Goal: Information Seeking & Learning: Learn about a topic

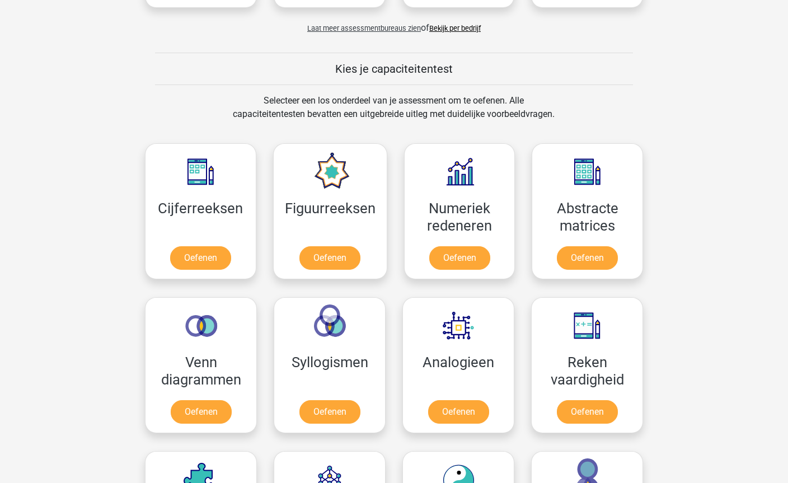
scroll to position [334, 0]
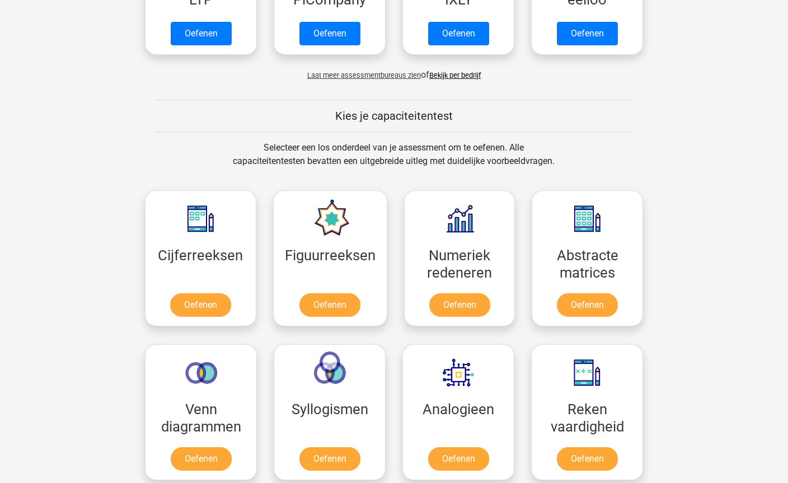
click at [194, 306] on link "Oefenen" at bounding box center [200, 306] width 61 height 24
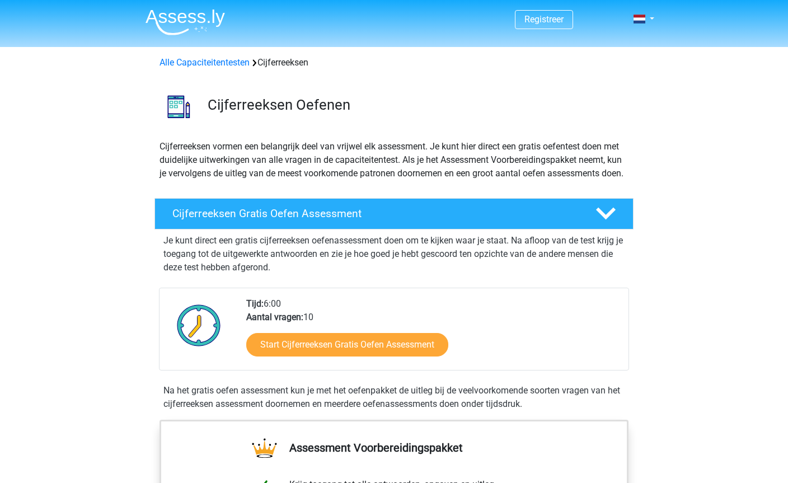
click at [193, 220] on h4 "Cijferreeksen Gratis Oefen Assessment" at bounding box center [374, 213] width 405 height 13
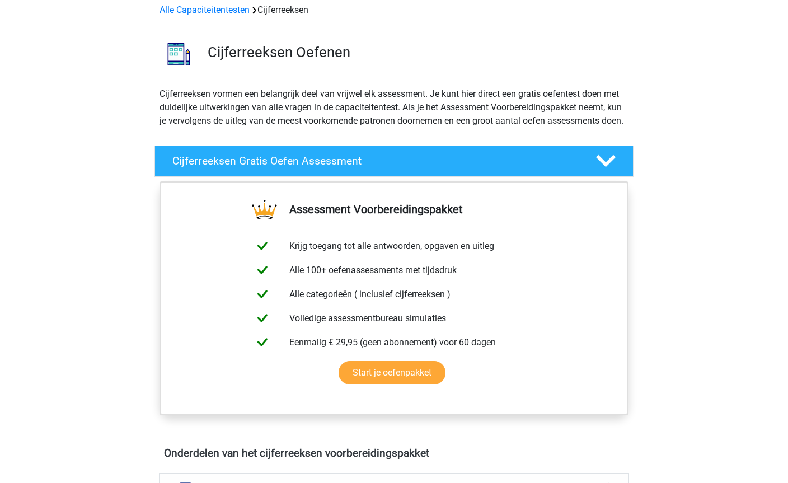
scroll to position [53, 0]
click at [591, 165] on div at bounding box center [605, 161] width 38 height 20
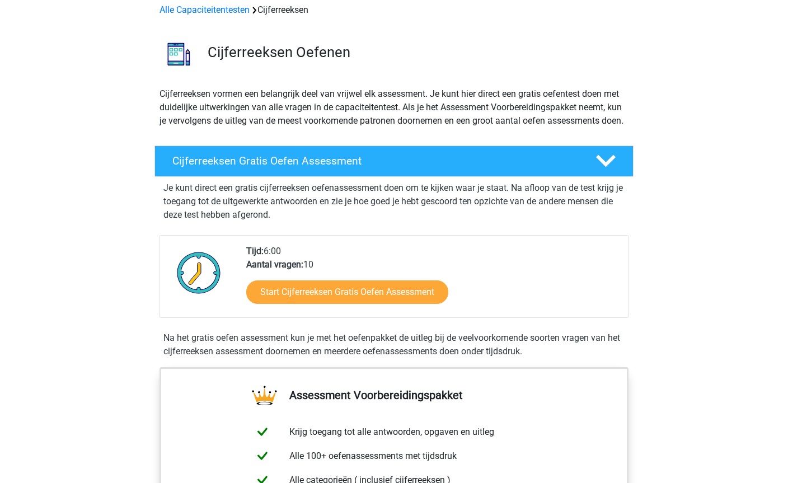
click at [266, 302] on link "Start Cijferreeksen Gratis Oefen Assessment" at bounding box center [347, 292] width 202 height 24
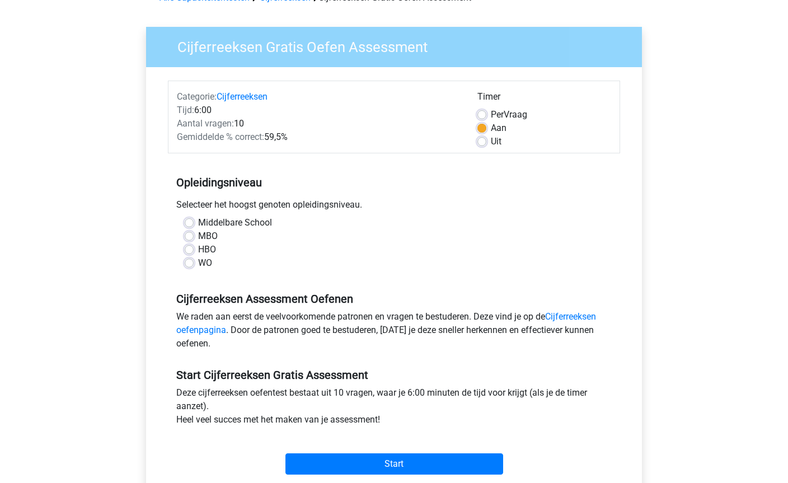
scroll to position [77, 0]
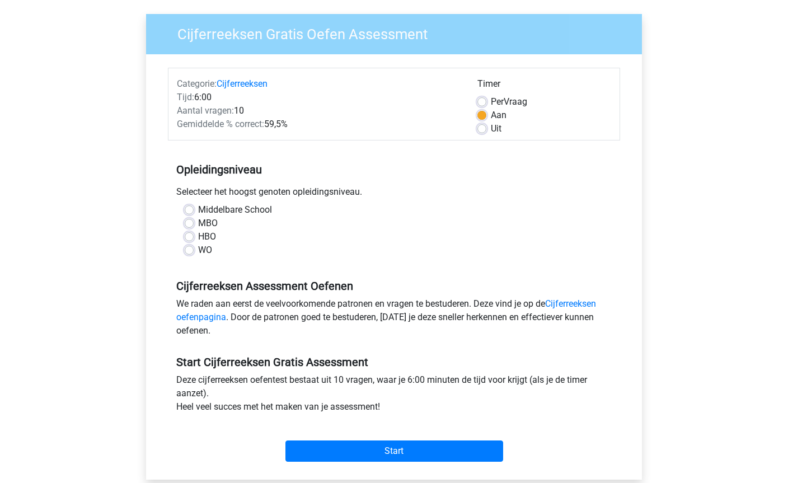
click at [198, 233] on label "HBO" at bounding box center [207, 237] width 18 height 13
click at [188, 233] on input "HBO" at bounding box center [189, 236] width 9 height 11
radio input "true"
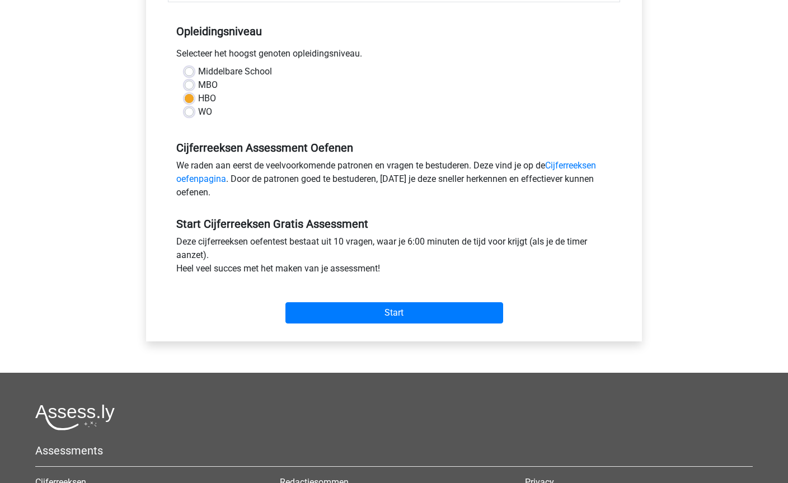
scroll to position [212, 0]
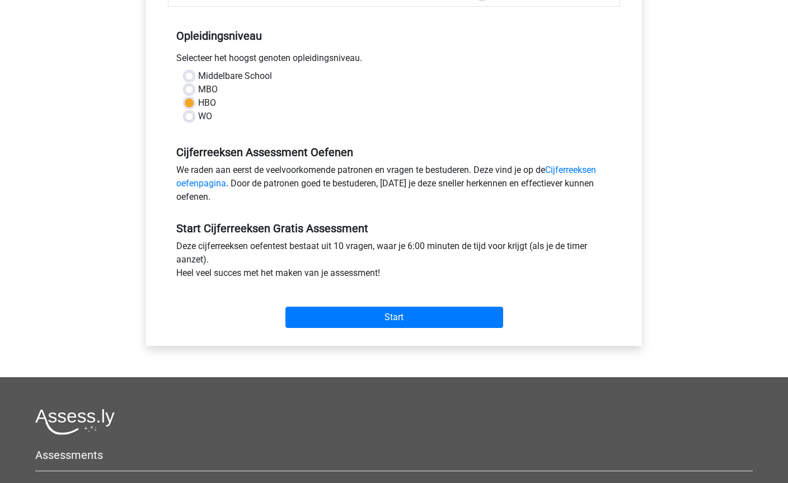
click at [473, 317] on input "Start" at bounding box center [394, 317] width 218 height 21
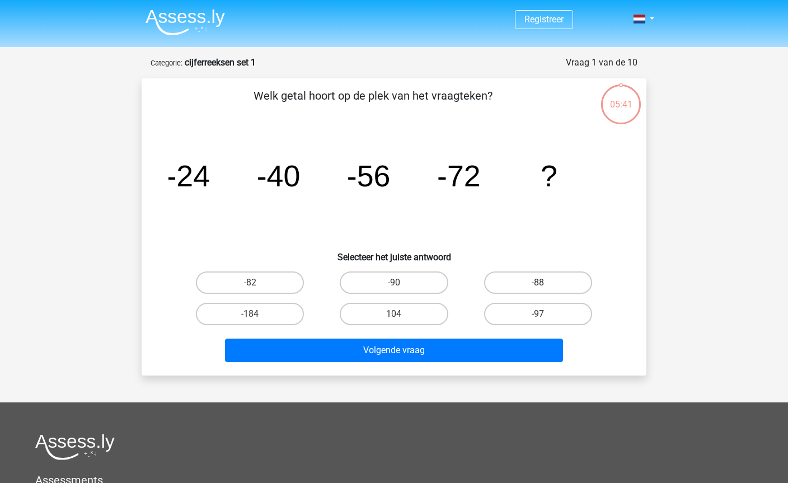
click at [565, 279] on label "-88" at bounding box center [538, 282] width 108 height 22
click at [545, 283] on input "-88" at bounding box center [541, 286] width 7 height 7
radio input "true"
click at [508, 357] on button "Volgende vraag" at bounding box center [394, 351] width 339 height 24
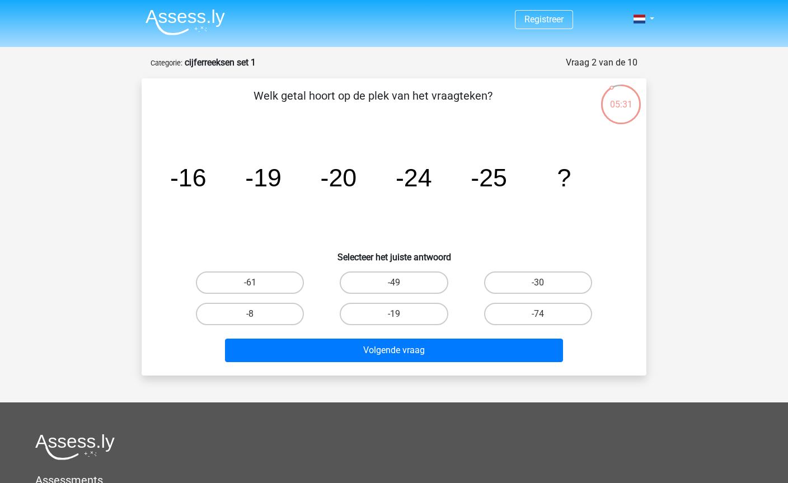
click at [143, 170] on div "Welk getal hoort op de plek van het vraagteken? image/svg+xml -16 -19 -20 -24 -…" at bounding box center [394, 226] width 505 height 297
click at [568, 280] on label "-30" at bounding box center [538, 282] width 108 height 22
click at [545, 283] on input "-30" at bounding box center [541, 286] width 7 height 7
radio input "true"
click at [519, 353] on button "Volgende vraag" at bounding box center [394, 351] width 339 height 24
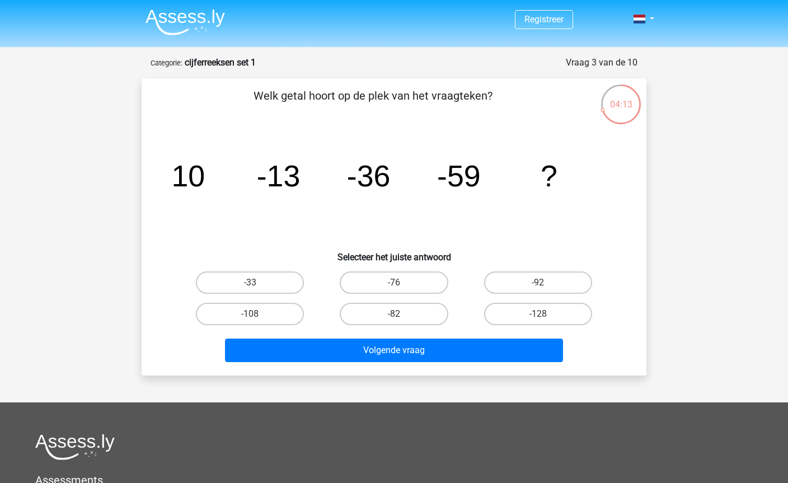
click at [419, 316] on label "-82" at bounding box center [394, 314] width 108 height 22
click at [401, 316] on input "-82" at bounding box center [397, 317] width 7 height 7
radio input "true"
click at [466, 349] on button "Volgende vraag" at bounding box center [394, 351] width 339 height 24
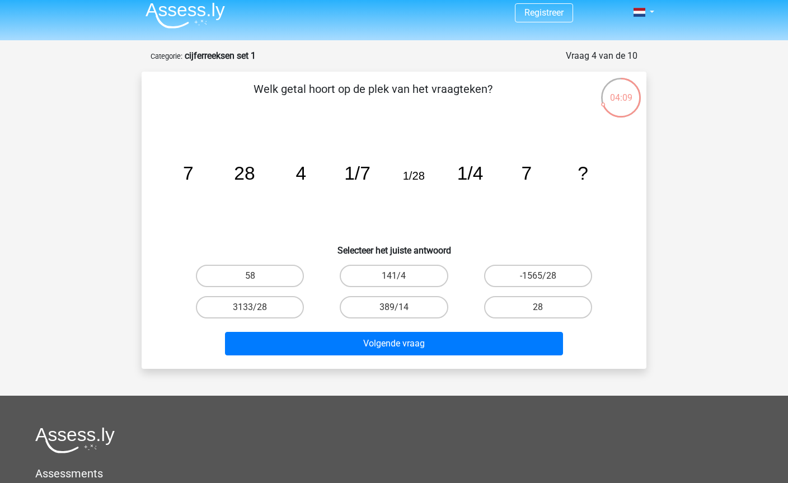
scroll to position [7, 0]
click at [615, 218] on icon "image/svg+xml 7 28 4 1/7 1/28 1/4 7 ?" at bounding box center [393, 179] width 451 height 113
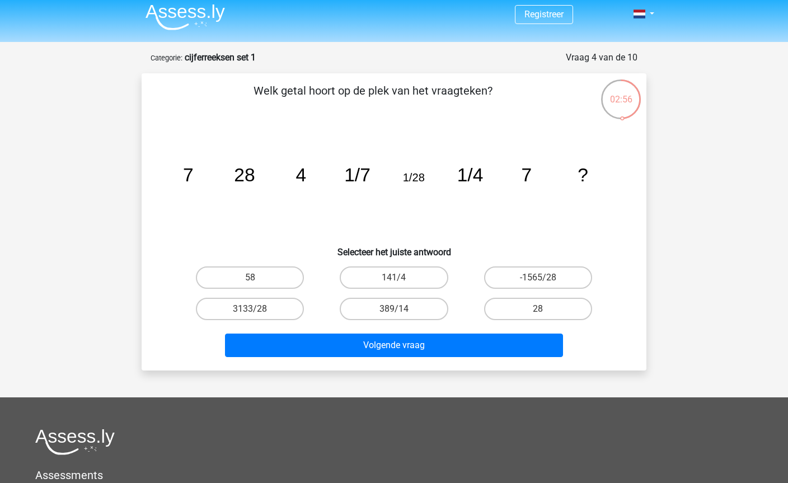
scroll to position [0, 0]
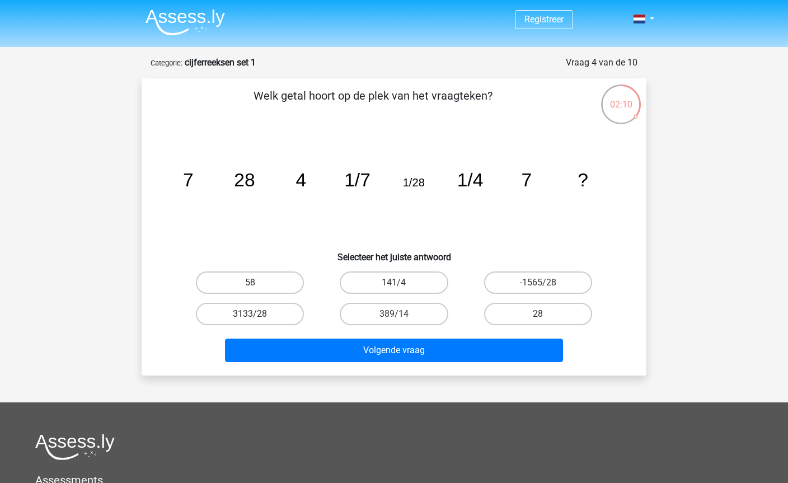
click at [364, 137] on icon "image/svg+xml 7 28 4 1/7 1/28 1/4 7 ?" at bounding box center [393, 186] width 451 height 113
click at [413, 172] on icon "image/svg+xml 7 28 4 1/7 1/28 1/4 7 ?" at bounding box center [393, 186] width 451 height 113
click at [534, 170] on icon "image/svg+xml 7 28 4 1/7 1/28 1/4 7 ?" at bounding box center [393, 186] width 451 height 113
click at [561, 305] on label "28" at bounding box center [538, 314] width 108 height 22
click at [545, 314] on input "28" at bounding box center [541, 317] width 7 height 7
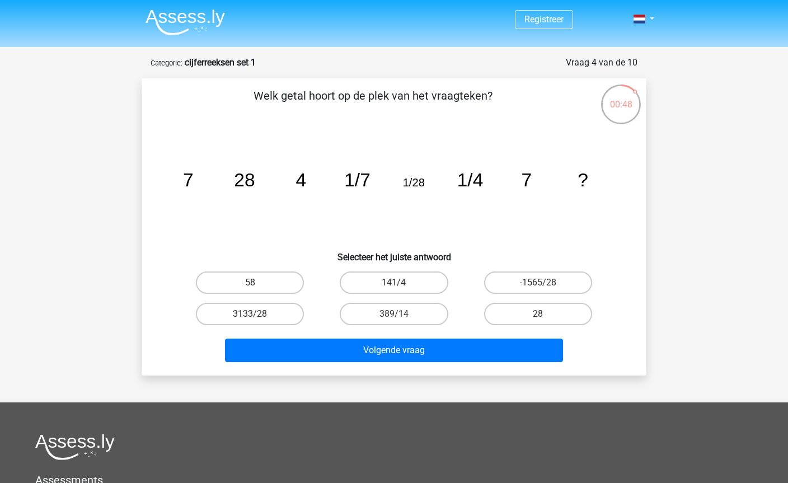
radio input "true"
click at [516, 343] on button "Volgende vraag" at bounding box center [394, 351] width 339 height 24
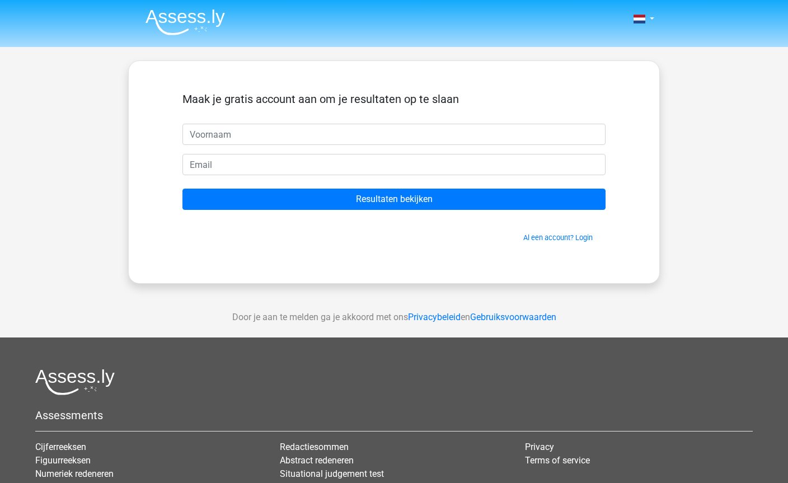
click at [396, 133] on input "text" at bounding box center [393, 134] width 423 height 21
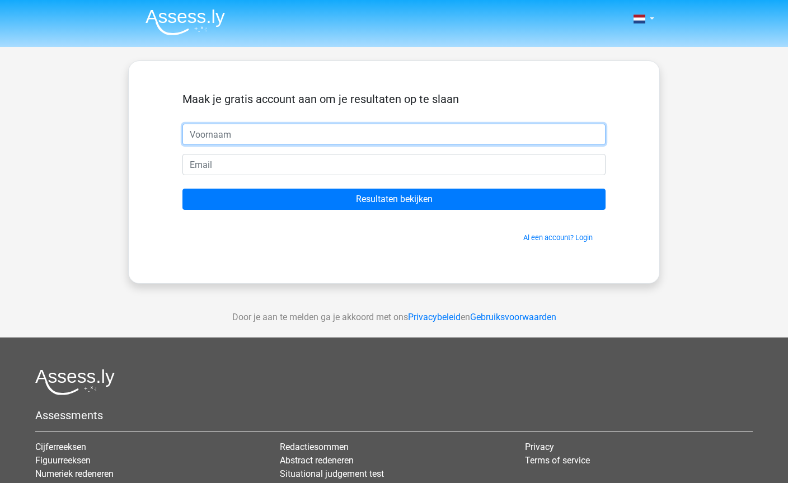
type input "[PERSON_NAME]"
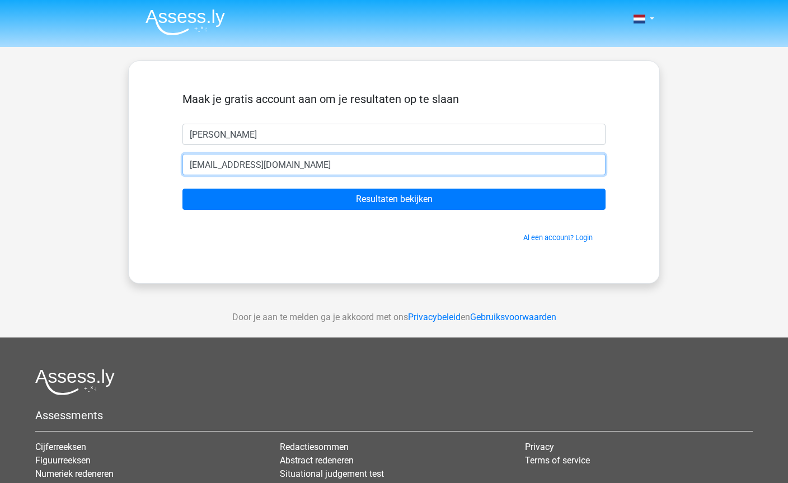
type input "[EMAIL_ADDRESS][DOMAIN_NAME]"
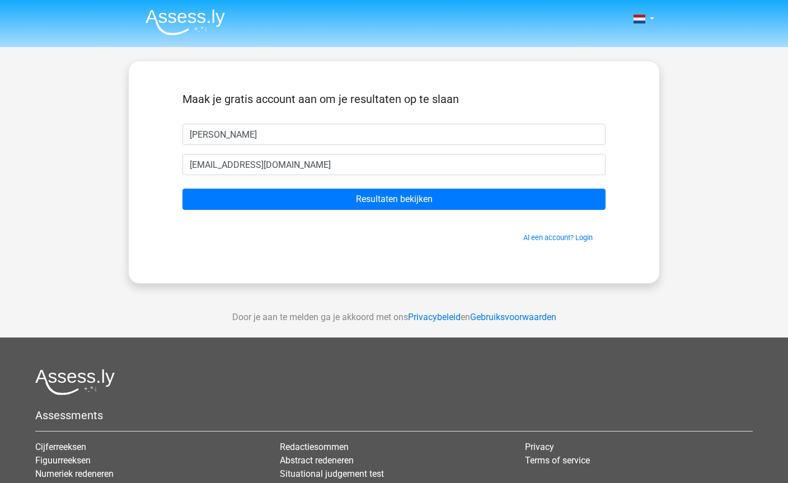
click at [568, 201] on input "Resultaten bekijken" at bounding box center [393, 199] width 423 height 21
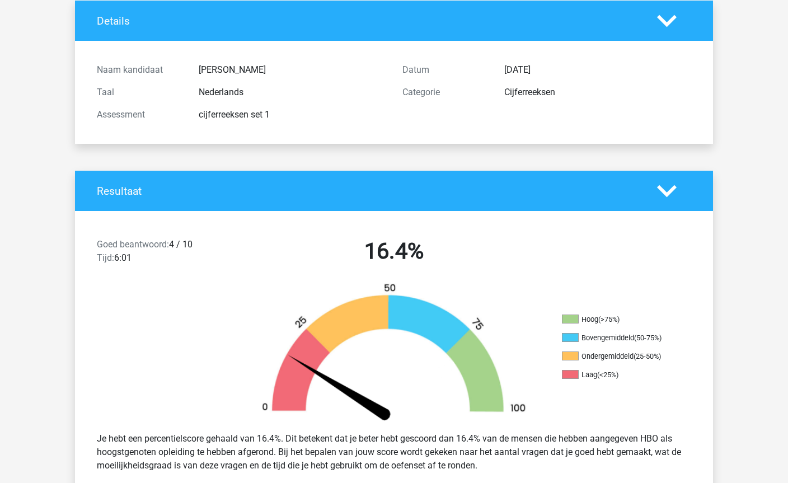
scroll to position [72, 0]
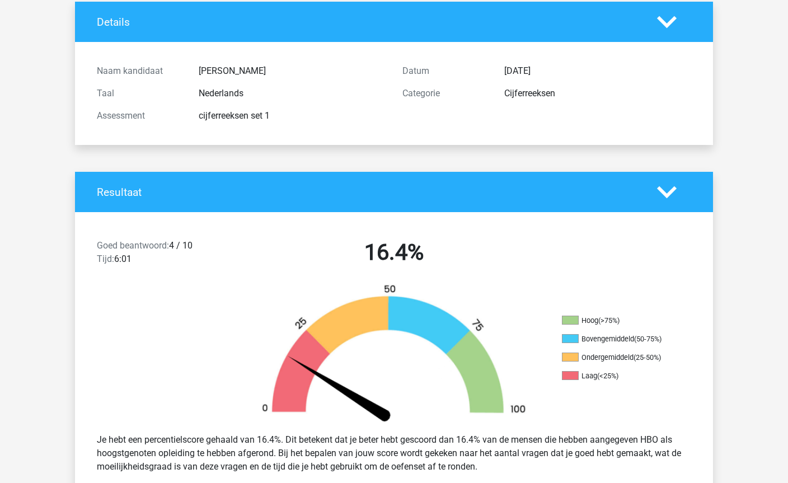
click at [676, 194] on icon at bounding box center [667, 193] width 20 height 20
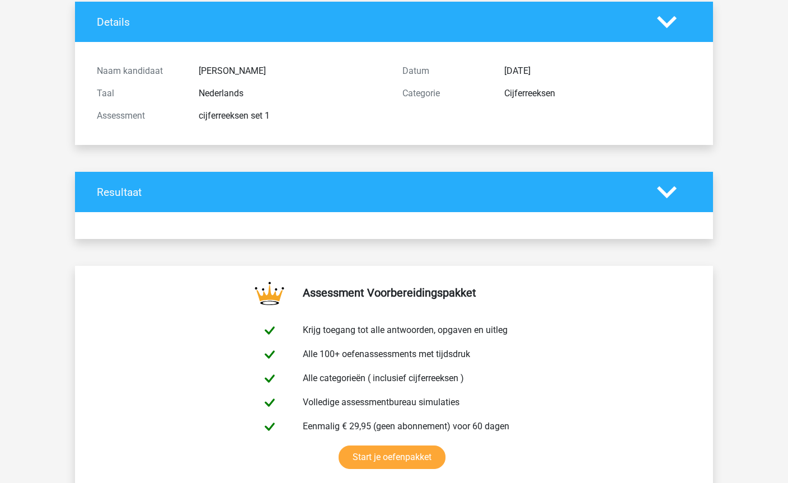
scroll to position [72, 0]
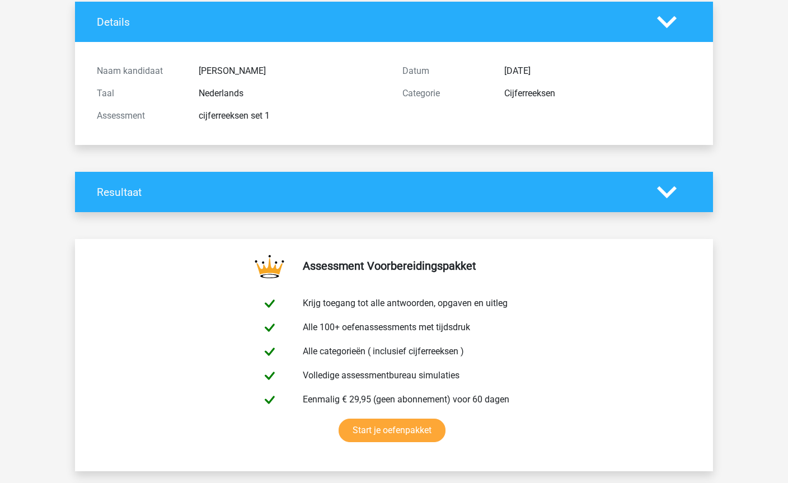
click at [676, 192] on icon at bounding box center [667, 192] width 20 height 20
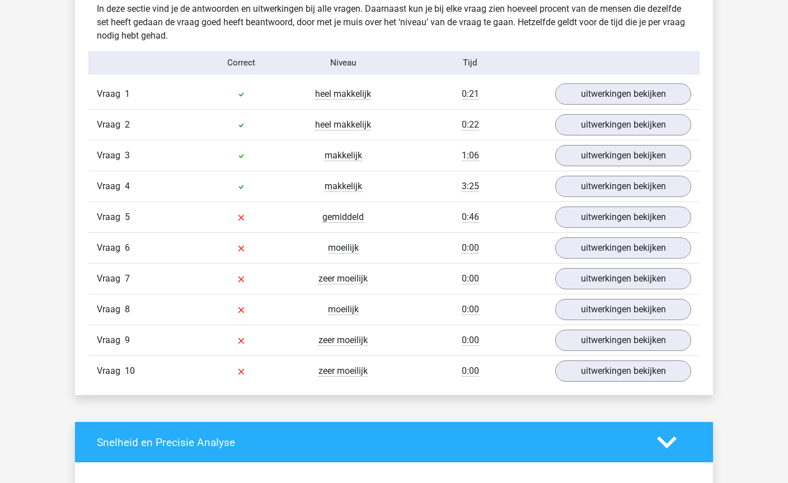
scroll to position [887, 0]
click at [643, 224] on link "uitwerkingen bekijken" at bounding box center [623, 217] width 136 height 21
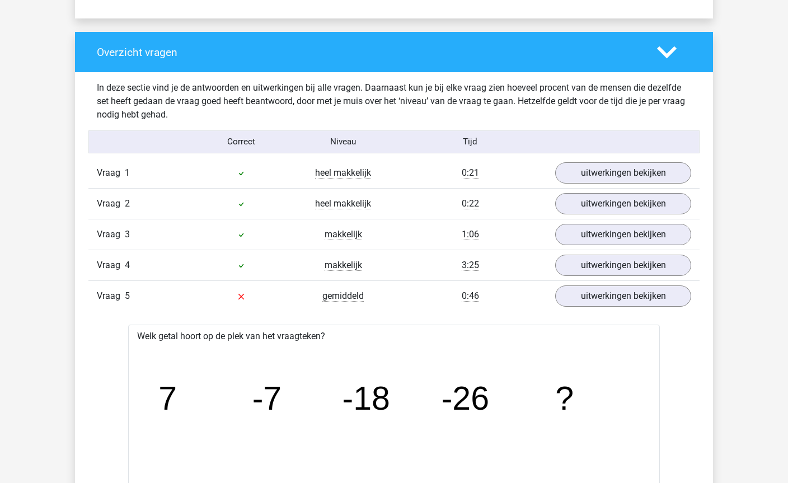
scroll to position [808, 0]
click at [657, 294] on link "uitwerkingen bekijken" at bounding box center [623, 295] width 136 height 21
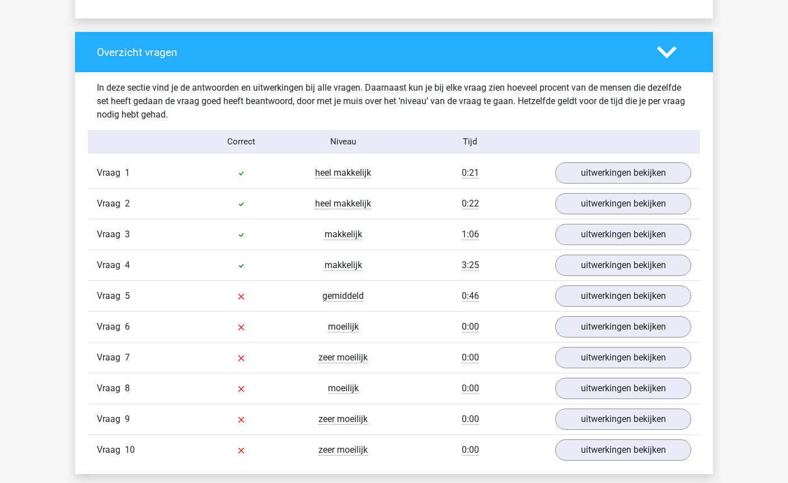
click at [239, 290] on div at bounding box center [241, 295] width 102 height 13
click at [362, 295] on span "gemiddeld" at bounding box center [342, 295] width 41 height 11
click at [425, 296] on div "0:46" at bounding box center [470, 295] width 153 height 13
click at [662, 261] on link "uitwerkingen bekijken" at bounding box center [623, 265] width 136 height 21
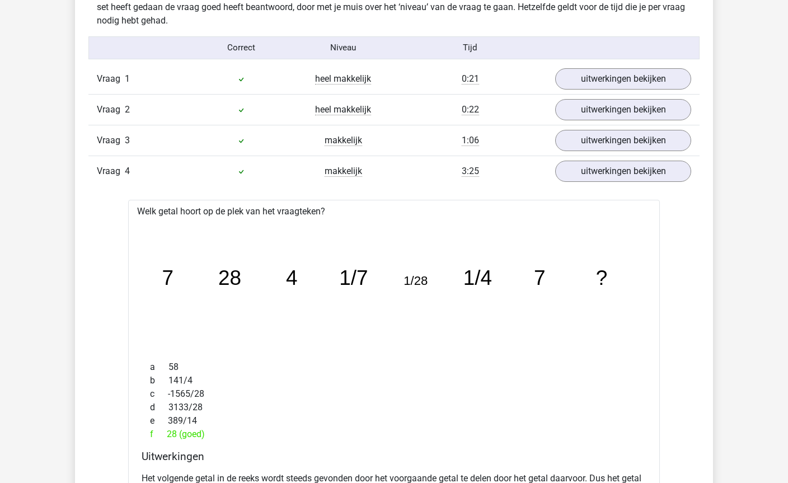
scroll to position [894, 0]
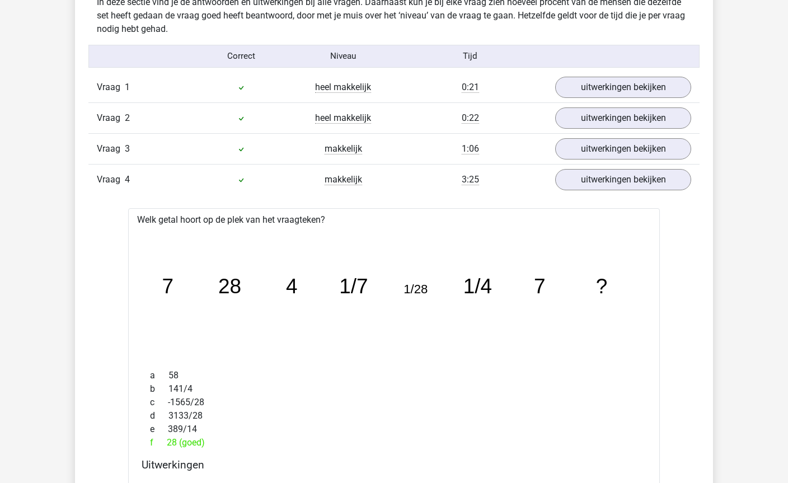
click at [665, 181] on link "uitwerkingen bekijken" at bounding box center [623, 179] width 136 height 21
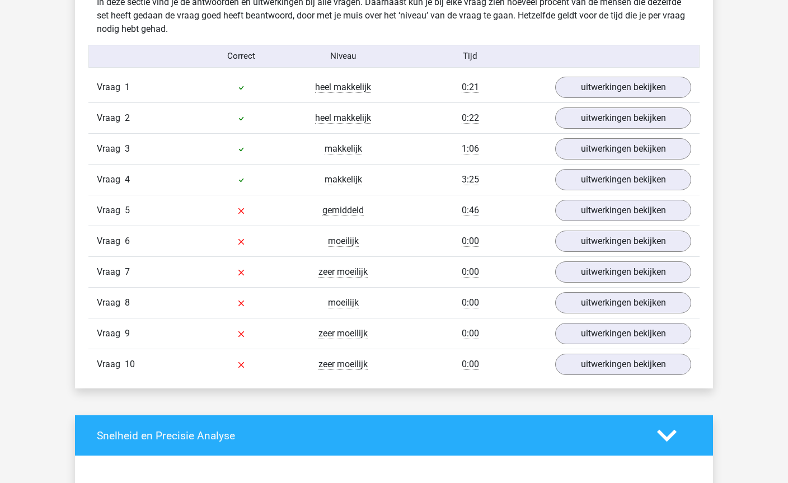
click at [656, 212] on link "uitwerkingen bekijken" at bounding box center [623, 210] width 136 height 21
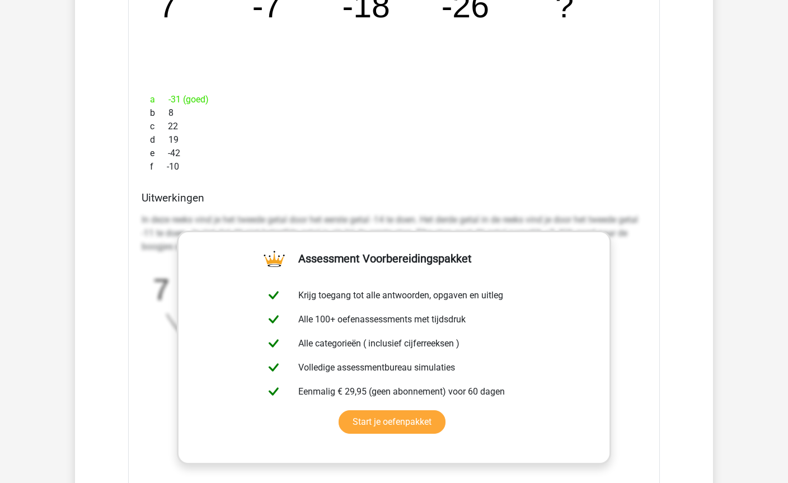
scroll to position [1203, 0]
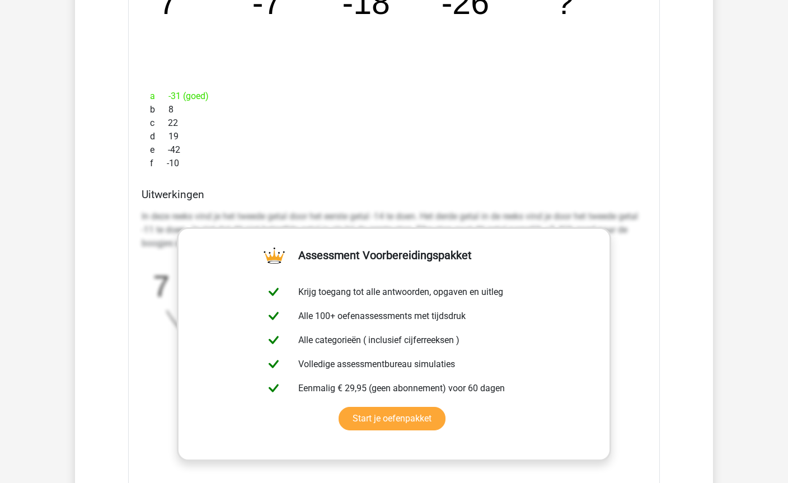
click at [654, 224] on div "Welk getal hoort op de plek van het vraagteken? image/svg+xml 7 -7 -18 -26 ? a …" at bounding box center [394, 261] width 532 height 664
click at [657, 224] on div "Welk getal hoort op de plek van het vraagteken? image/svg+xml 7 -7 -18 -26 ? a …" at bounding box center [394, 261] width 532 height 664
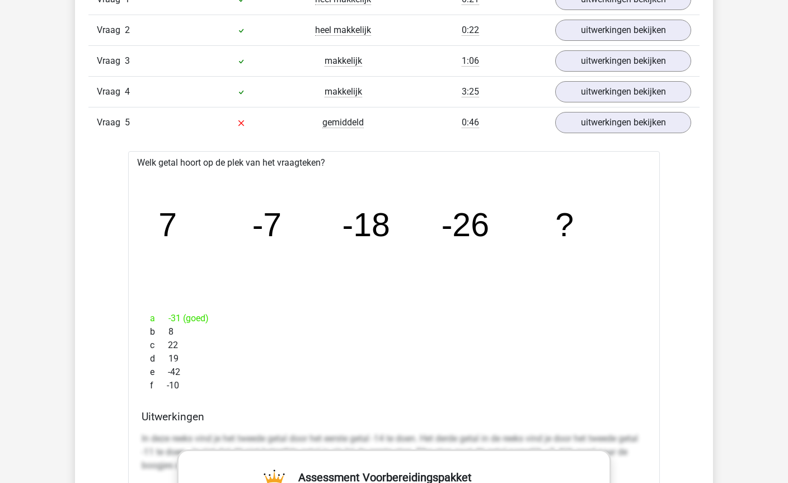
scroll to position [980, 0]
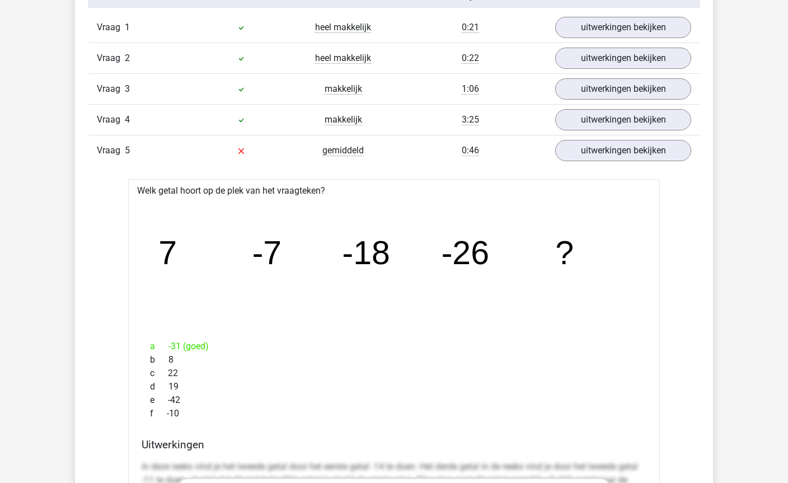
click at [633, 155] on link "uitwerkingen bekijken" at bounding box center [623, 150] width 136 height 21
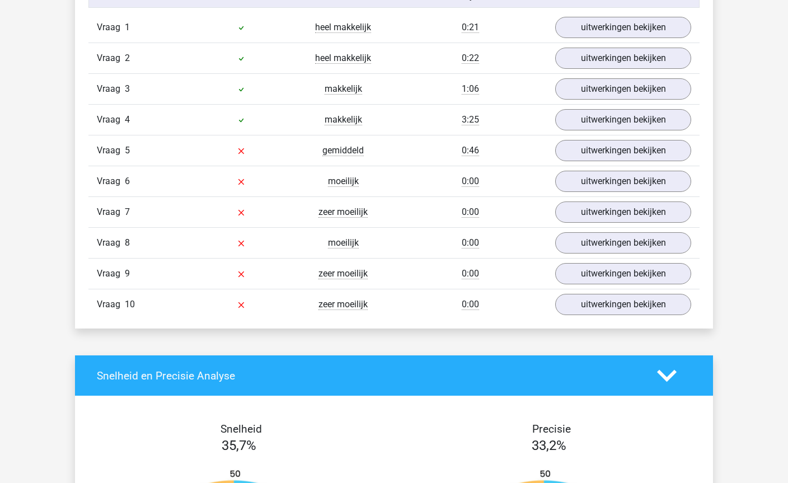
click at [628, 181] on link "uitwerkingen bekijken" at bounding box center [623, 181] width 136 height 21
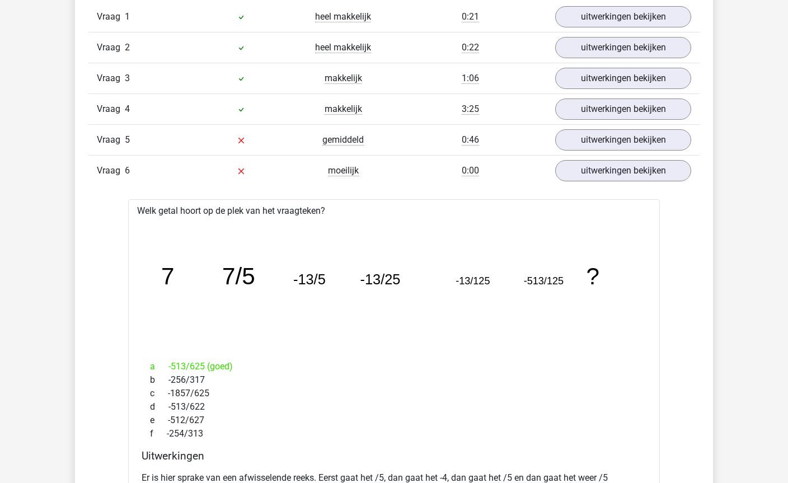
scroll to position [946, 0]
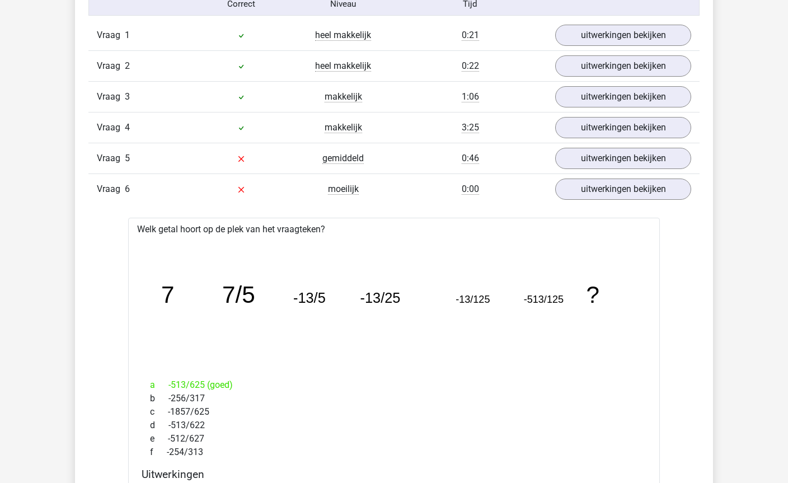
click at [632, 186] on link "uitwerkingen bekijken" at bounding box center [623, 189] width 136 height 21
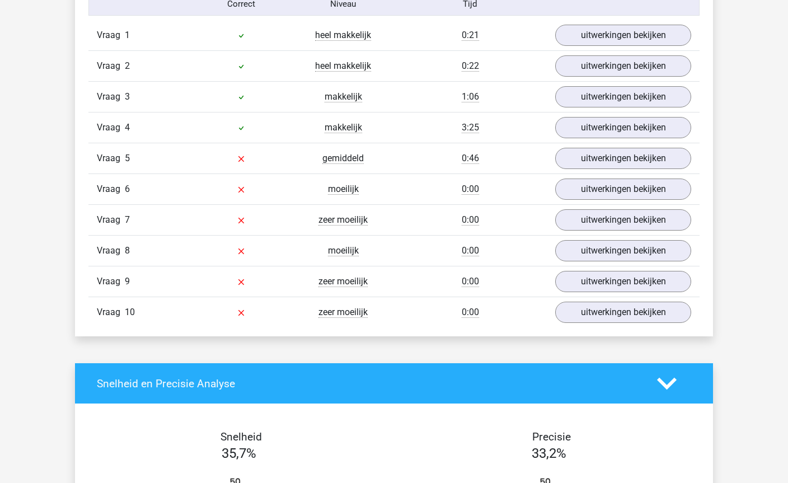
click at [634, 213] on link "uitwerkingen bekijken" at bounding box center [623, 219] width 136 height 21
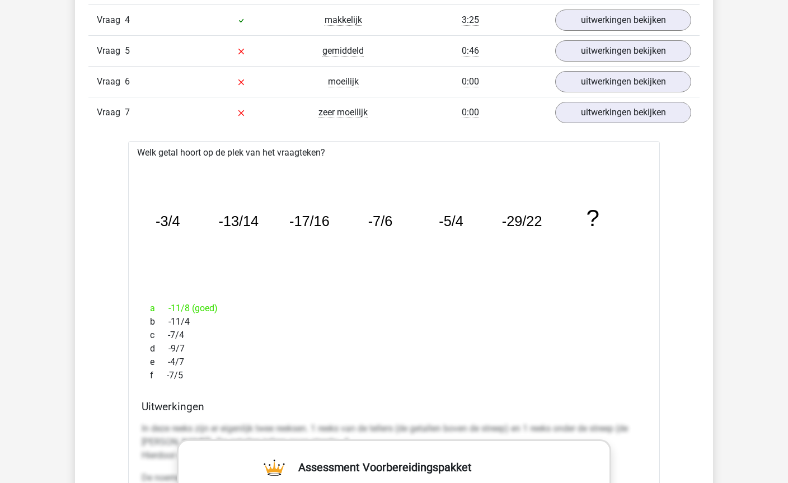
scroll to position [1053, 0]
click at [644, 110] on link "uitwerkingen bekijken" at bounding box center [623, 112] width 136 height 21
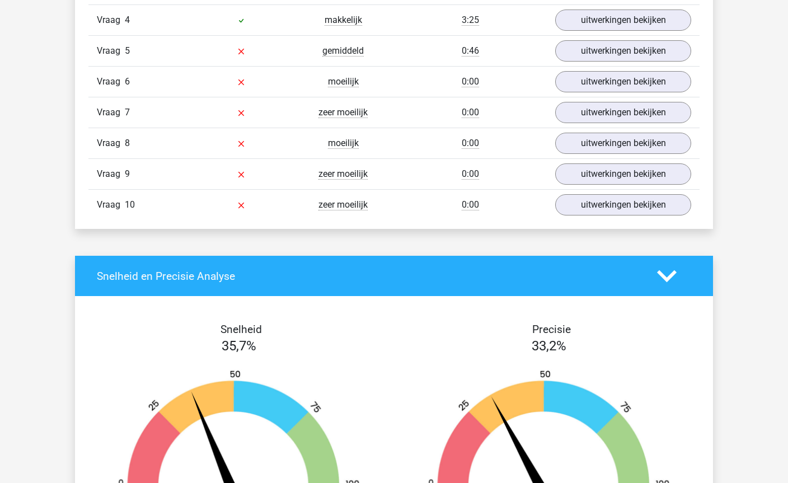
click at [638, 143] on link "uitwerkingen bekijken" at bounding box center [623, 143] width 136 height 21
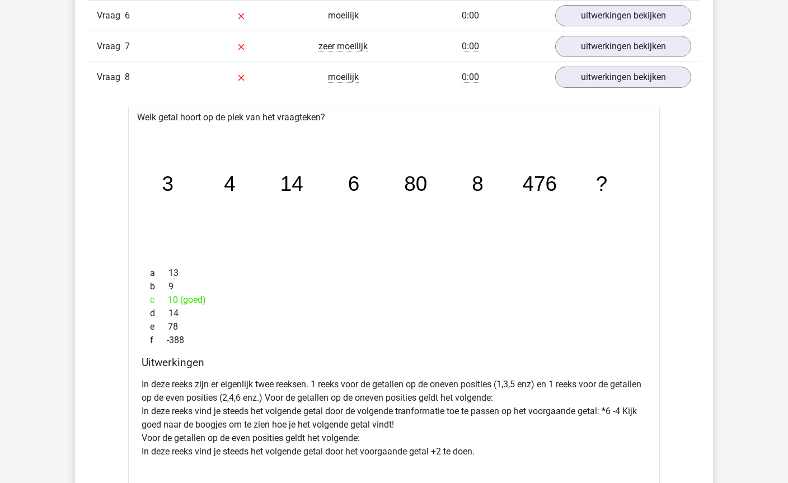
scroll to position [1103, 0]
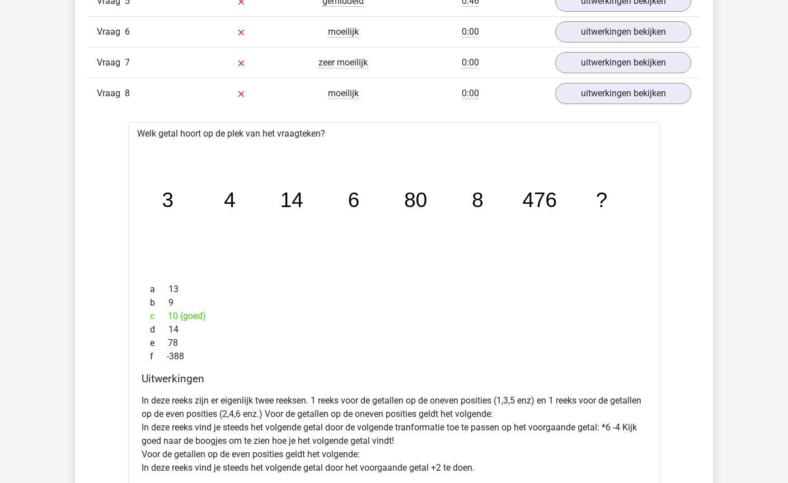
click at [652, 96] on link "uitwerkingen bekijken" at bounding box center [623, 93] width 136 height 21
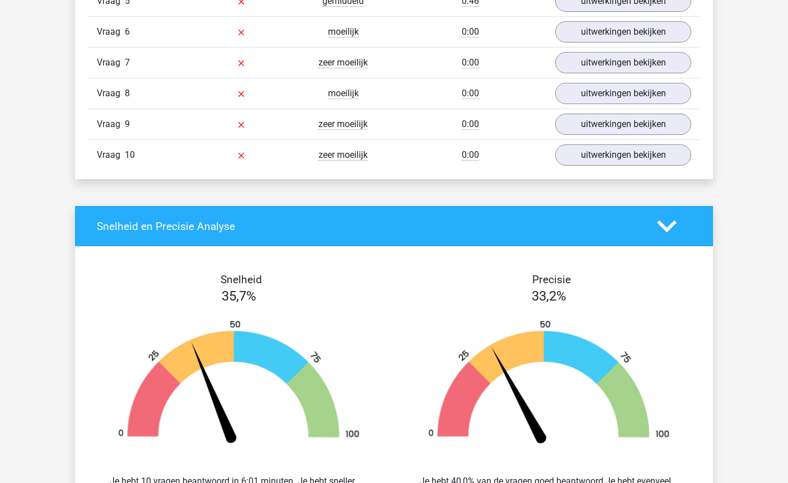
click at [646, 125] on link "uitwerkingen bekijken" at bounding box center [623, 124] width 136 height 21
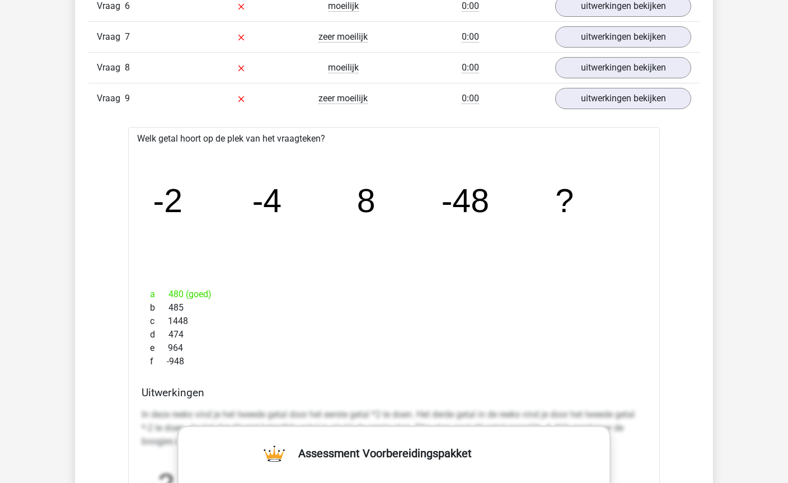
scroll to position [1128, 0]
